Goal: Share content

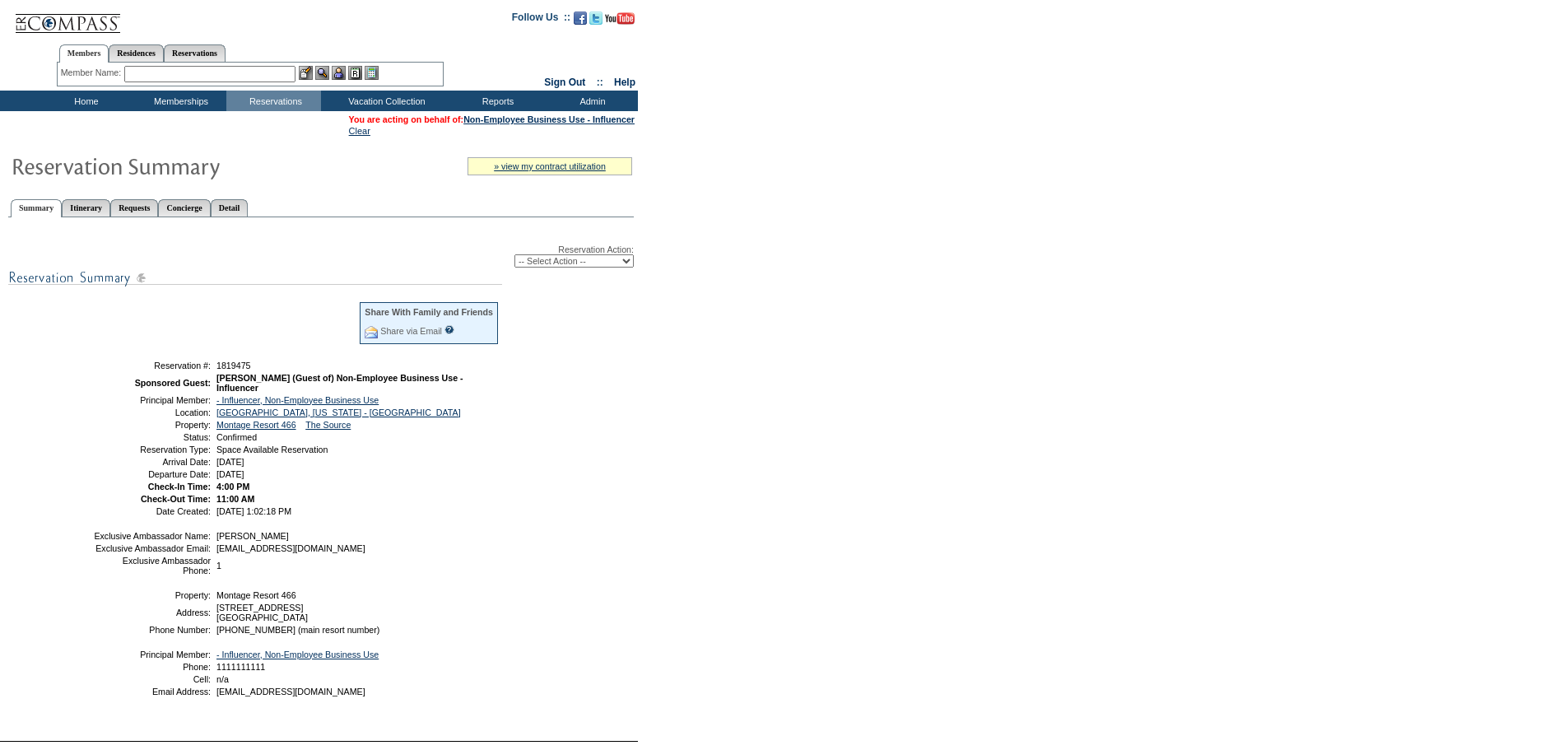
scroll to position [113, 0]
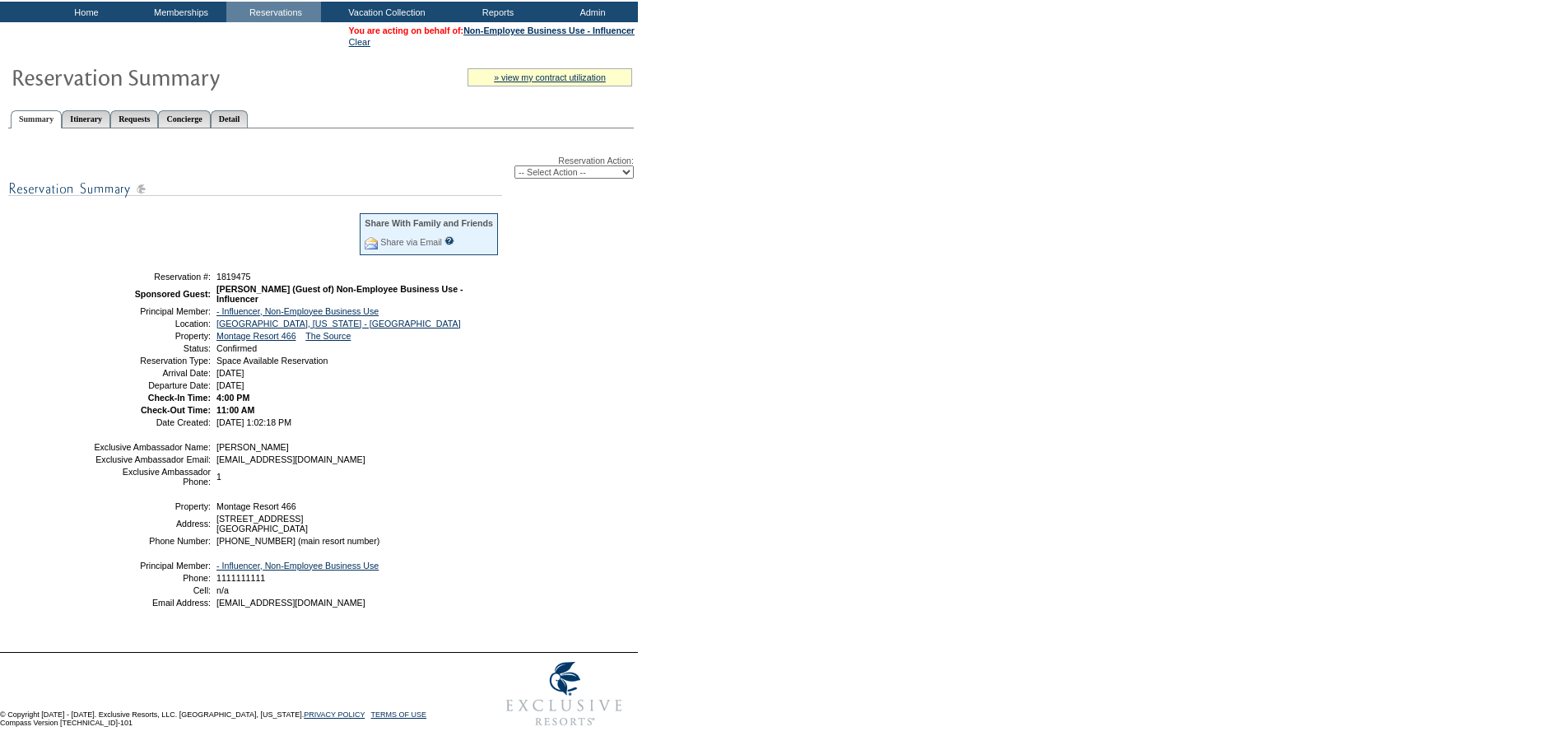
click at [239, 251] on table "Share With Family and Friends Share via Email Share Reservation Information Ple…" at bounding box center [296, 318] width 412 height 219
click at [238, 272] on span "1819475" at bounding box center [233, 277] width 34 height 10
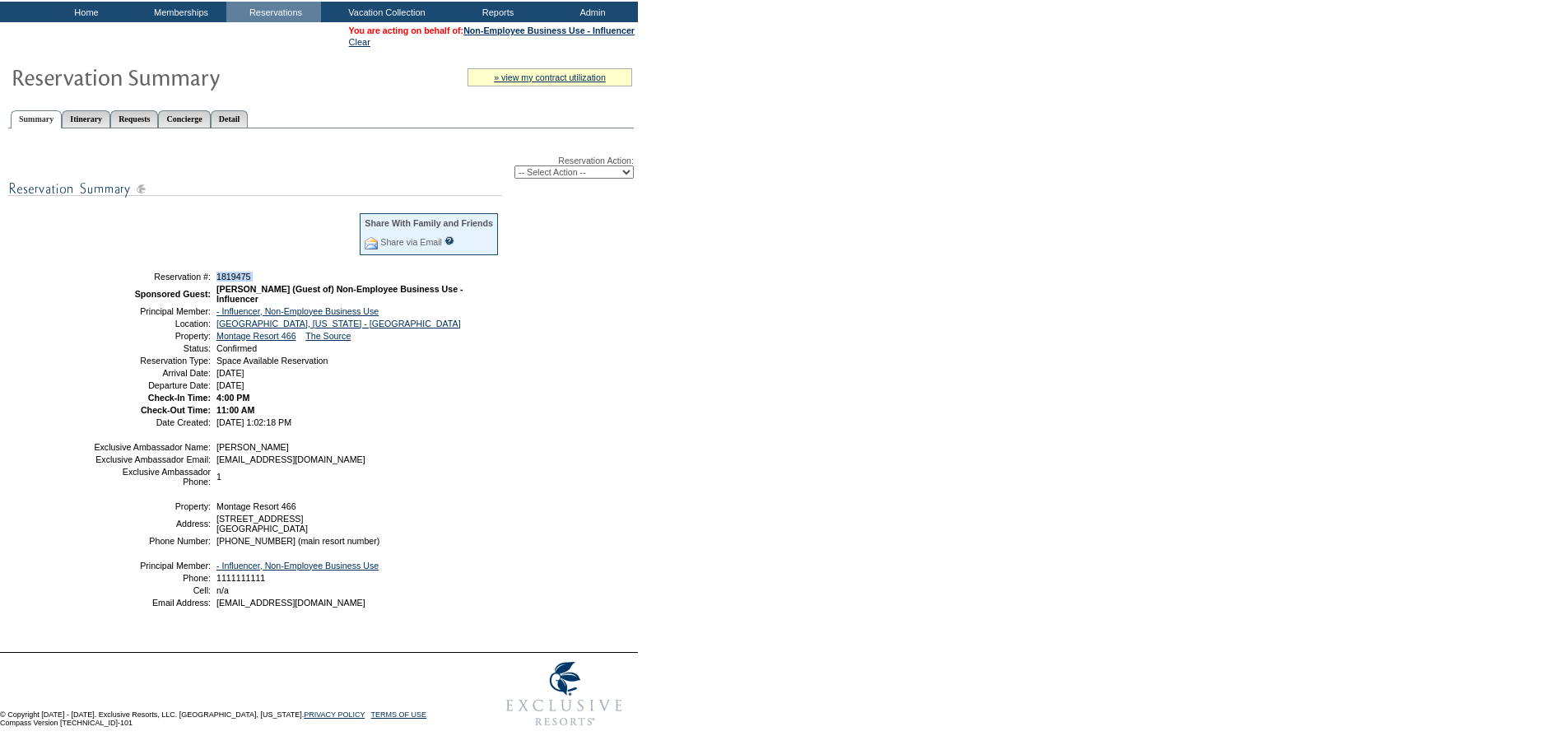
copy tbody "1819475"
drag, startPoint x: 298, startPoint y: 217, endPoint x: 289, endPoint y: 220, distance: 9.5
click at [298, 217] on td at bounding box center [226, 240] width 263 height 54
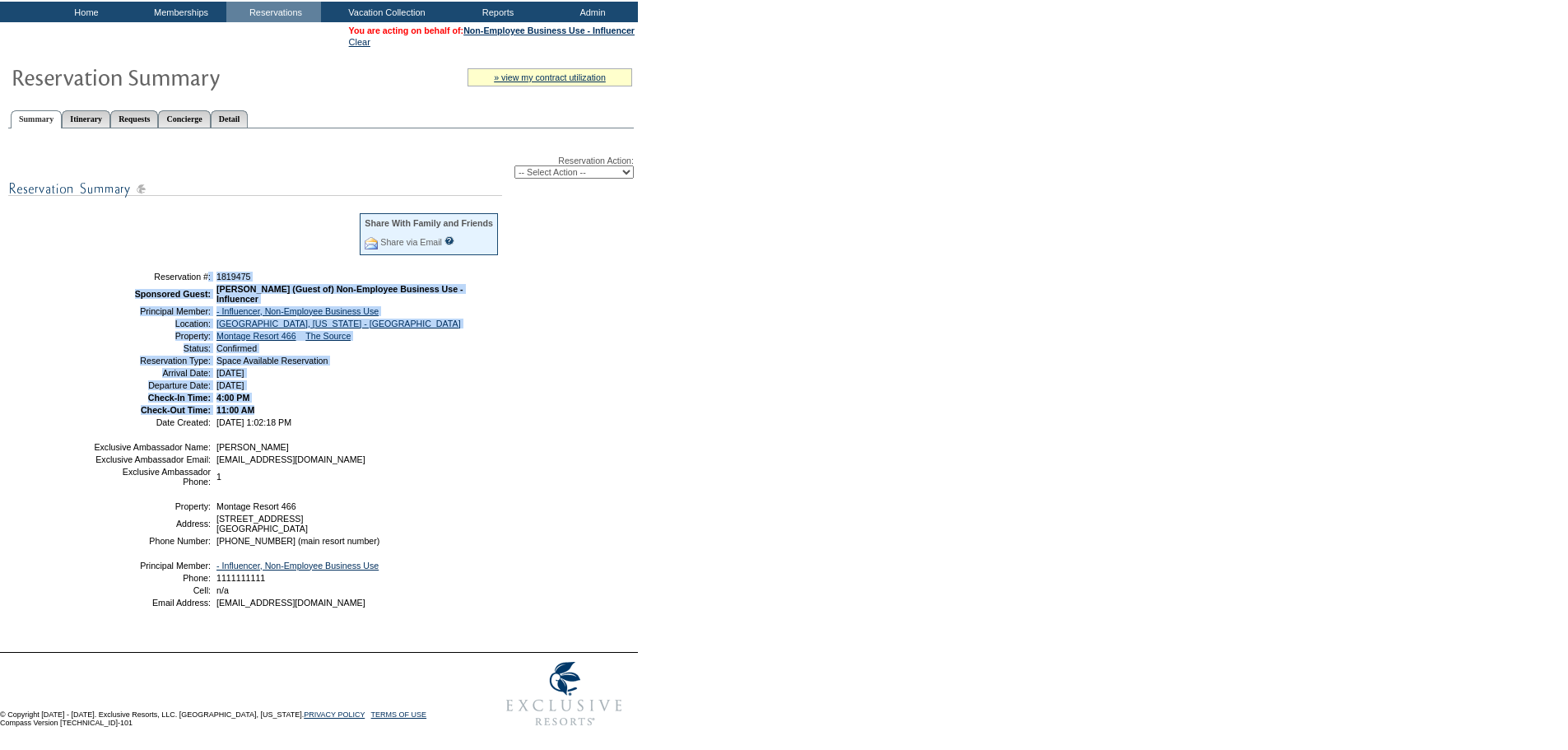
drag, startPoint x: 135, startPoint y: 255, endPoint x: 377, endPoint y: 399, distance: 281.6
click at [377, 399] on tbody "Share With Family and Friends Share via Email Share Reservation Information Ple…" at bounding box center [295, 319] width 407 height 215
copy tbody "Reservation #: 1819475 Sponsored Guest: [PERSON_NAME] (Guest of) Non-Employee B…"
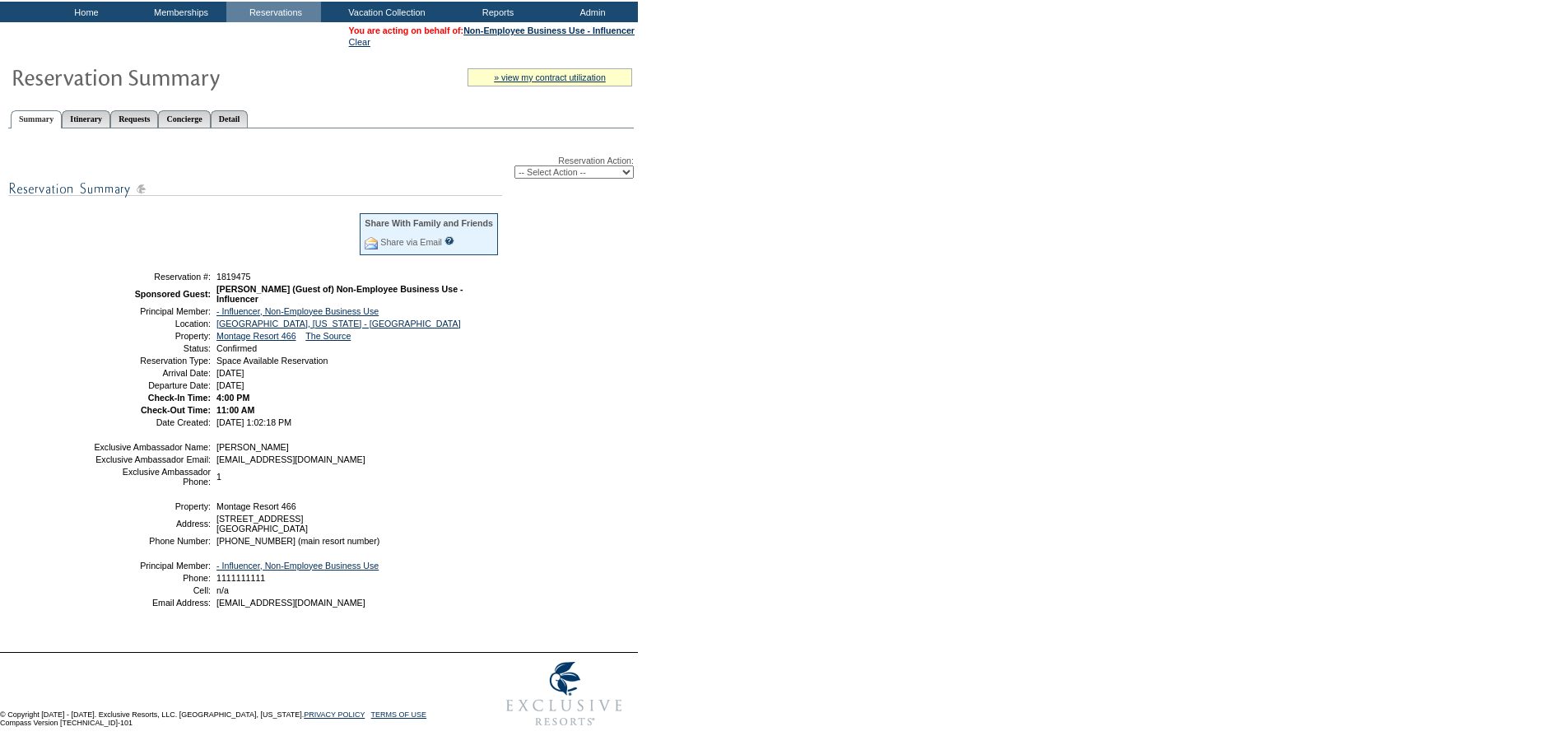
drag, startPoint x: 532, startPoint y: 320, endPoint x: 528, endPoint y: 343, distance: 23.3
click at [532, 320] on div "Reservation Action: -- Select Action -- Modify Reservation Dates Modify Reserva…" at bounding box center [321, 388] width 626 height 502
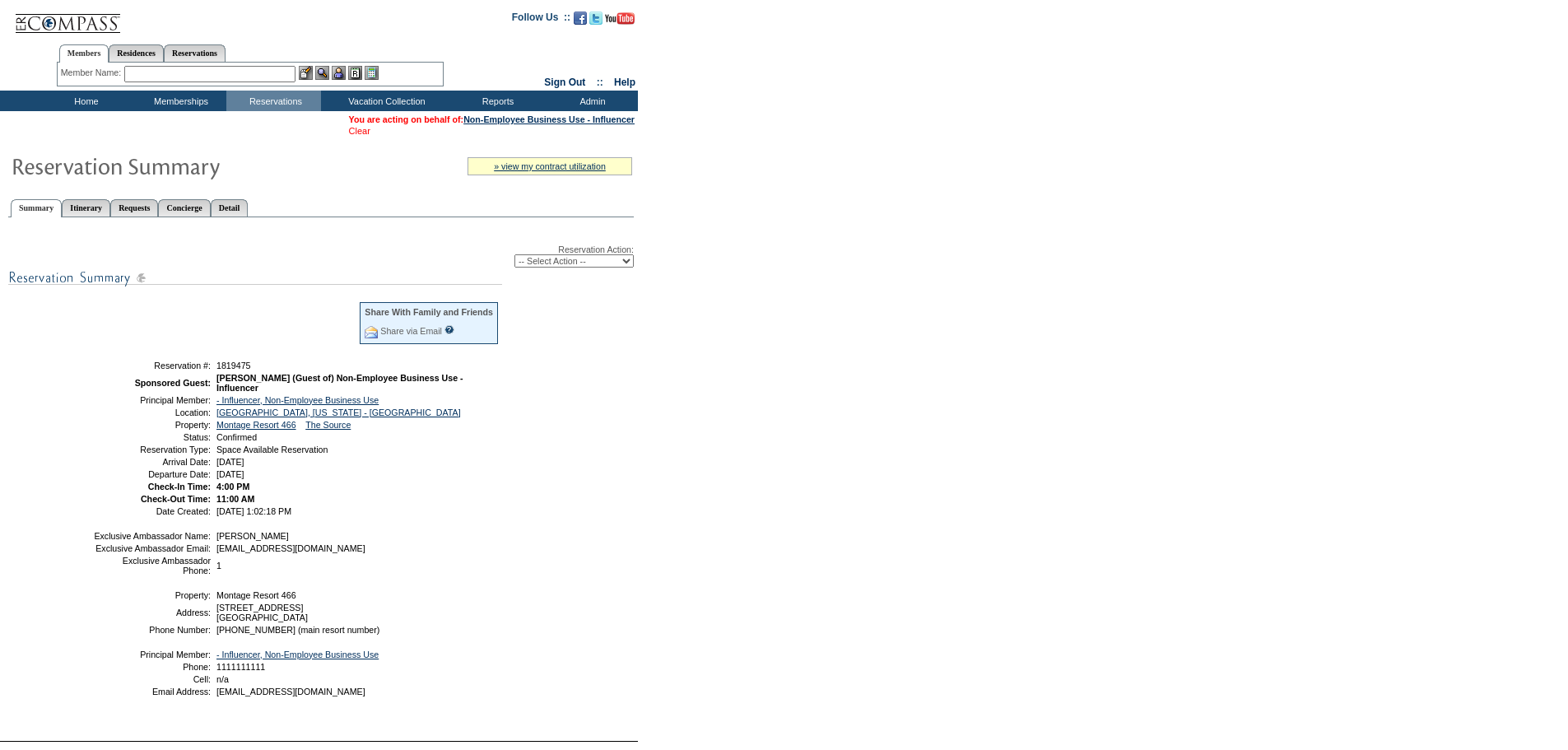
click at [349, 132] on link "Clear" at bounding box center [360, 131] width 21 height 10
